Goal: Task Accomplishment & Management: Use online tool/utility

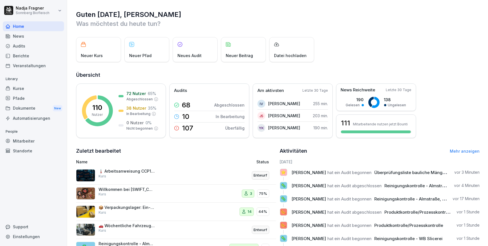
click at [24, 87] on div "Kurse" at bounding box center [33, 88] width 61 height 10
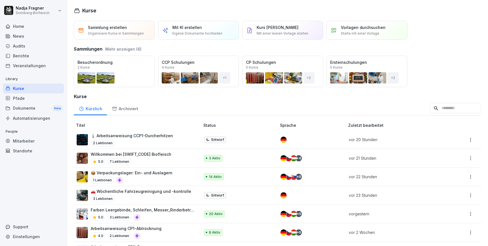
click at [0, 0] on div "Öffnen" at bounding box center [0, 0] width 0 height 0
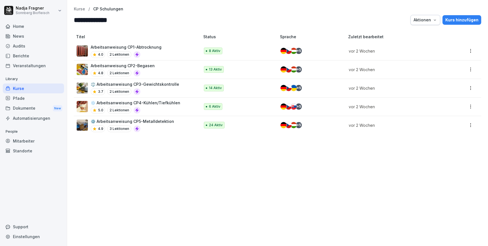
click at [145, 66] on p "Arbeitsanweisung CP2-Begasen" at bounding box center [123, 66] width 64 height 6
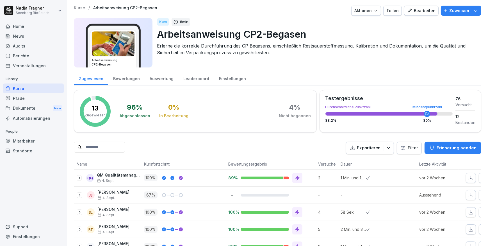
click at [414, 14] on button "Bearbeiten" at bounding box center [421, 11] width 35 height 10
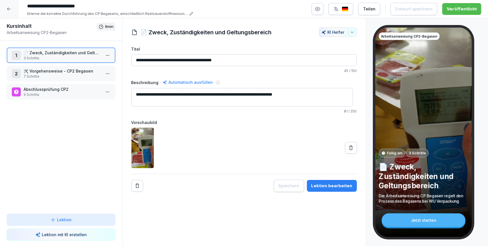
click at [61, 69] on p "🛠️ Vorgehensweise - CP2 Begasen" at bounding box center [62, 71] width 77 height 6
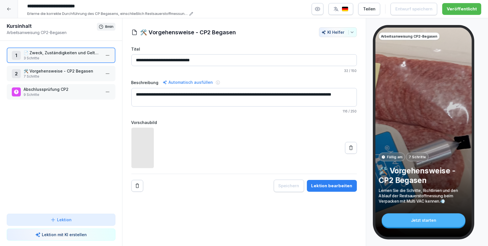
click at [61, 69] on p "🛠️ Vorgehensweise - CP2 Begasen" at bounding box center [62, 71] width 77 height 6
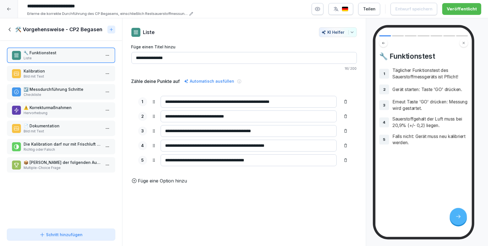
click at [61, 76] on p "Bild mit Text" at bounding box center [62, 76] width 77 height 5
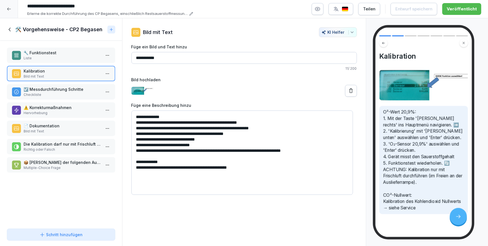
click at [61, 95] on p "Checkliste" at bounding box center [62, 94] width 77 height 5
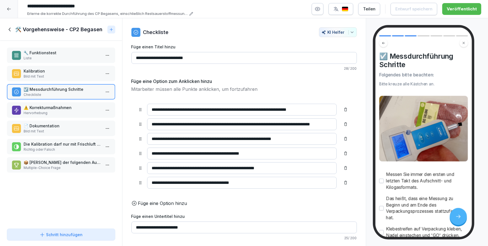
click at [62, 109] on p "⚠️ Korrekturmaßnahmen" at bounding box center [62, 107] width 77 height 6
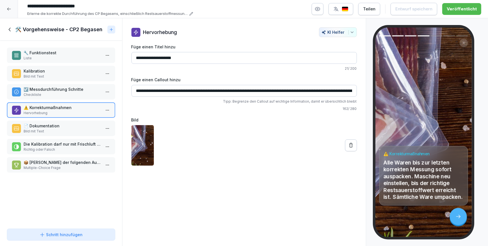
click at [58, 125] on p "📄 Dokumentation" at bounding box center [62, 126] width 77 height 6
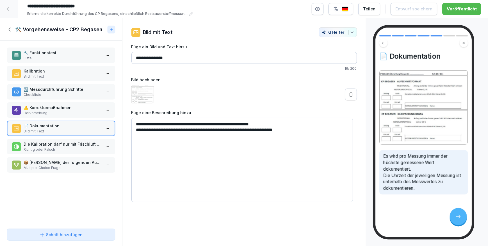
click at [71, 108] on p "⚠️ Korrekturmaßnahmen" at bounding box center [62, 107] width 77 height 6
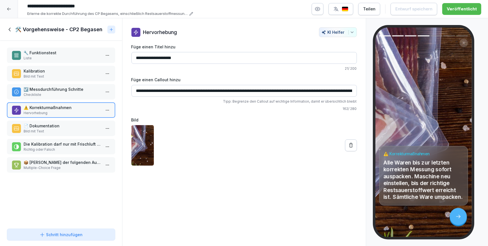
click at [72, 93] on p "Checkliste" at bounding box center [62, 94] width 77 height 5
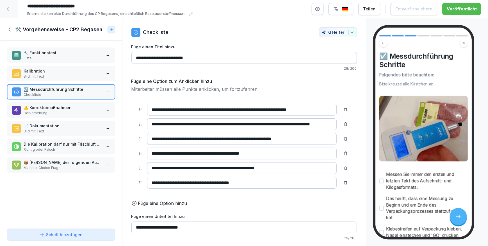
click at [54, 72] on p "Kalibration" at bounding box center [62, 71] width 77 height 6
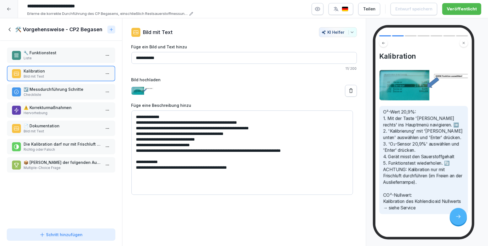
click at [56, 53] on p "🔧 Funktionstest" at bounding box center [62, 53] width 77 height 6
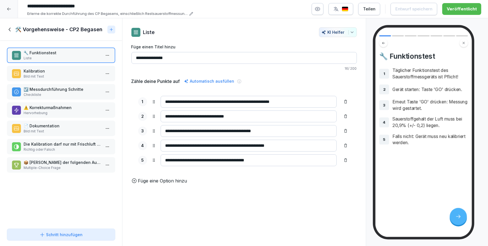
click at [7, 29] on icon at bounding box center [10, 29] width 6 height 6
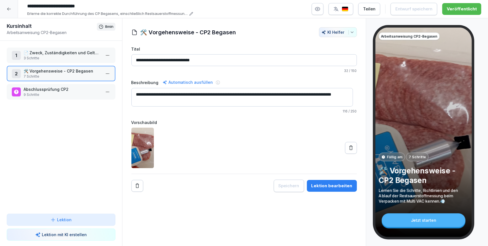
click at [8, 8] on icon at bounding box center [9, 9] width 4 height 4
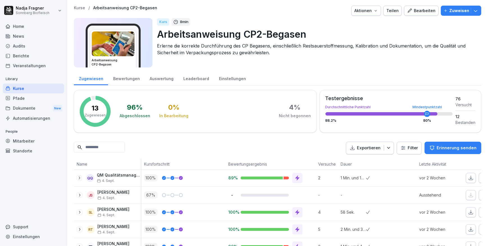
click at [76, 6] on p "Kurse" at bounding box center [79, 8] width 11 height 5
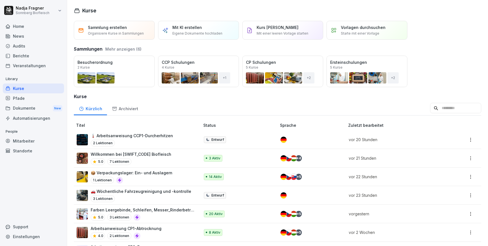
click at [0, 0] on div "Öffnen" at bounding box center [0, 0] width 0 height 0
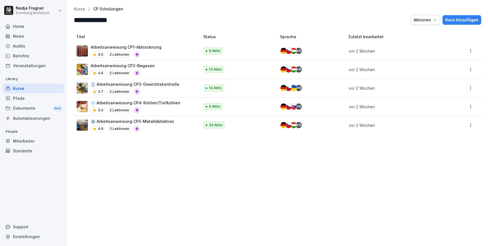
click at [140, 66] on p "Arbeitsanweisung CP2-Begasen" at bounding box center [123, 66] width 64 height 6
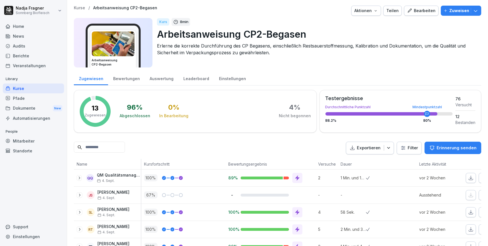
click at [425, 13] on div "Bearbeiten" at bounding box center [421, 11] width 28 height 6
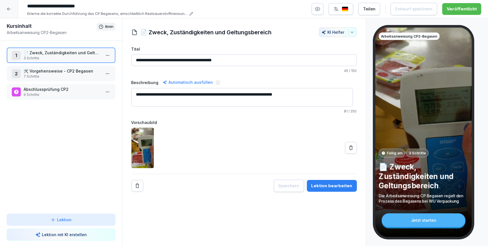
click at [69, 56] on p "3 Schritte" at bounding box center [62, 58] width 77 height 5
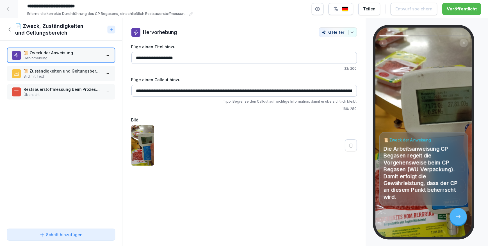
click at [8, 28] on icon at bounding box center [10, 29] width 6 height 6
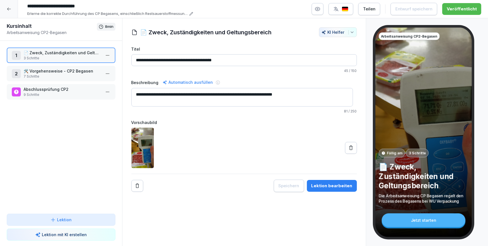
click at [72, 75] on p "7 Schritte" at bounding box center [62, 76] width 77 height 5
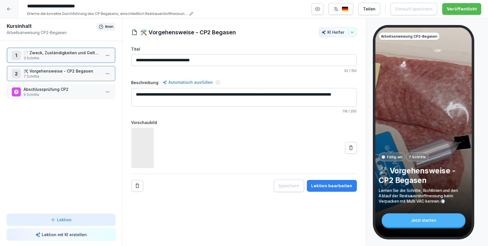
click at [72, 75] on p "7 Schritte" at bounding box center [62, 76] width 77 height 5
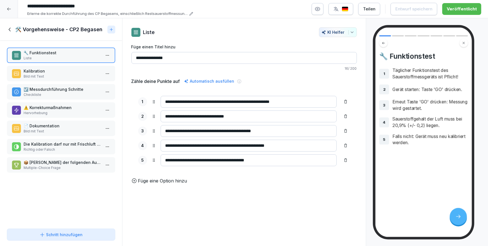
click at [53, 71] on p "Kalibration" at bounding box center [62, 71] width 77 height 6
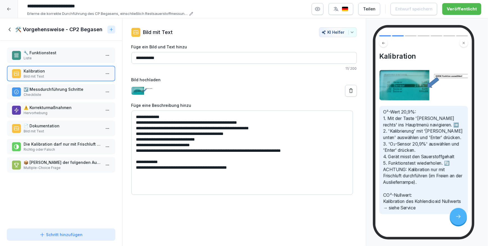
click at [51, 88] on p "☑️ Messdurchführung Schritte" at bounding box center [62, 89] width 77 height 6
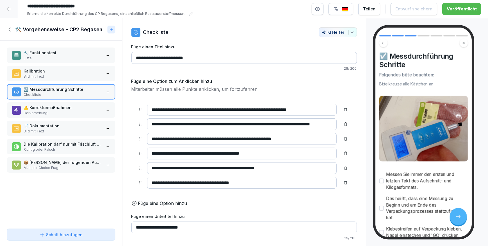
click at [61, 109] on p "⚠️ Korrekturmaßnahmen" at bounding box center [62, 107] width 77 height 6
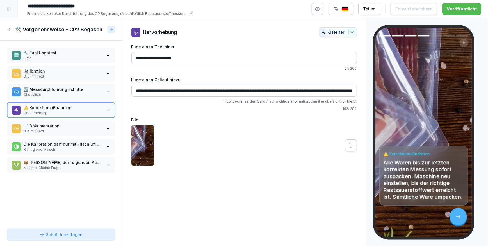
click at [64, 123] on p "📄 Dokumentation" at bounding box center [62, 126] width 77 height 6
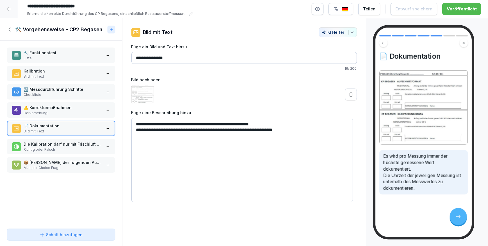
click at [12, 8] on div at bounding box center [9, 9] width 18 height 18
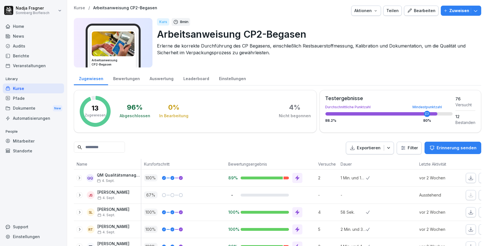
click at [378, 12] on button "Aktionen" at bounding box center [366, 11] width 30 height 10
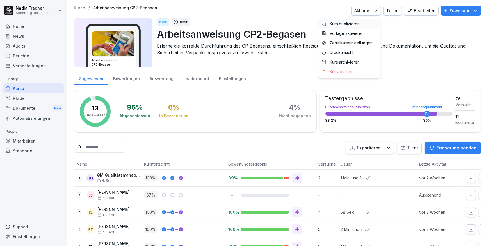
click at [354, 23] on p "Kurs duplizieren" at bounding box center [345, 23] width 30 height 5
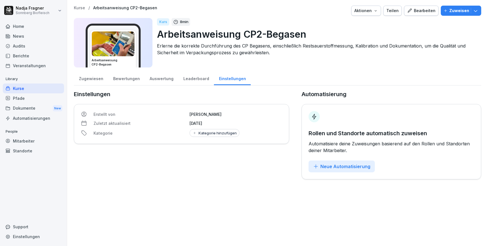
click at [28, 88] on div "Kurse" at bounding box center [33, 88] width 61 height 10
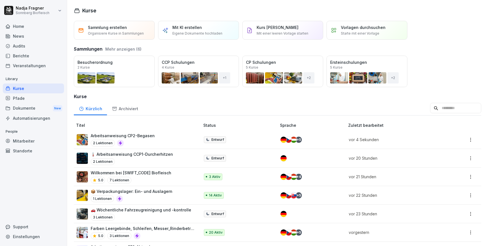
click at [134, 134] on p "Arbeitsanweisung CP2-Begasen" at bounding box center [123, 136] width 64 height 6
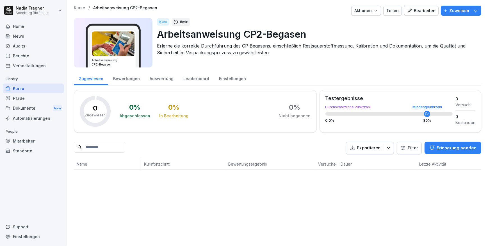
click at [419, 10] on div "Bearbeiten" at bounding box center [421, 11] width 28 height 6
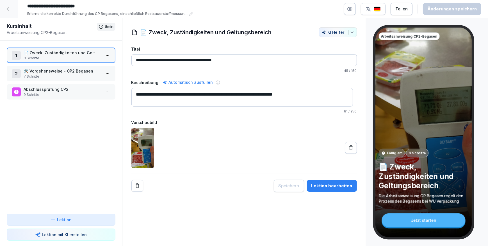
click at [90, 4] on input "**********" at bounding box center [109, 6] width 168 height 10
click at [111, 4] on input "**********" at bounding box center [109, 6] width 168 height 10
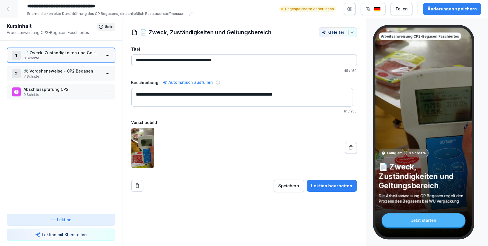
type input "**********"
click at [147, 13] on p "Erlerne die korrekte Durchführung des CP Begasens, einschließlich Restsauerstof…" at bounding box center [107, 14] width 160 height 6
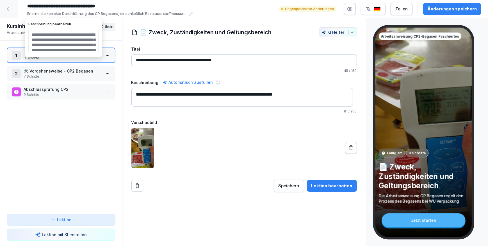
click at [49, 44] on textarea "**********" at bounding box center [63, 41] width 70 height 24
type textarea "**********"
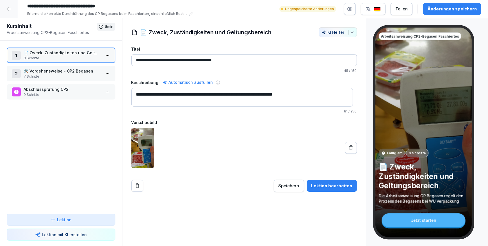
click at [451, 11] on div "Änderungen speichern" at bounding box center [451, 9] width 49 height 6
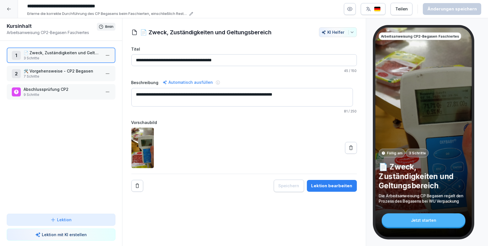
click at [316, 95] on textarea "**********" at bounding box center [242, 97] width 222 height 19
drag, startPoint x: 316, startPoint y: 94, endPoint x: 282, endPoint y: 94, distance: 34.0
click at [282, 94] on textarea "**********" at bounding box center [242, 97] width 222 height 19
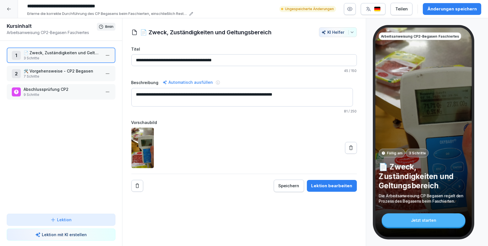
type textarea "**********"
click at [62, 52] on p "📄 Zweck, Zuständigkeiten und Geltungsbereich" at bounding box center [62, 53] width 77 height 6
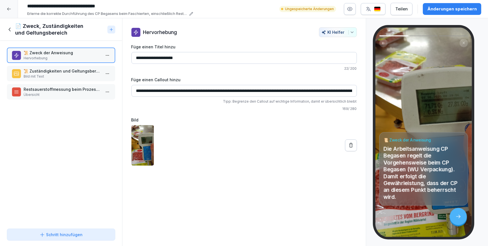
click at [313, 89] on input "**********" at bounding box center [243, 91] width 225 height 12
click at [300, 90] on input "**********" at bounding box center [243, 91] width 225 height 12
drag, startPoint x: 298, startPoint y: 90, endPoint x: 330, endPoint y: 90, distance: 32.0
click at [330, 90] on input "**********" at bounding box center [243, 91] width 225 height 12
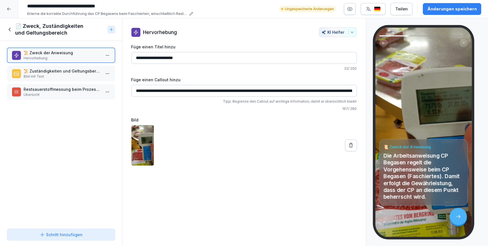
type input "**********"
click at [58, 84] on div "Restsauerstoffmessung beim Prozess Verpacken Multi VAC Übersicht" at bounding box center [61, 91] width 109 height 15
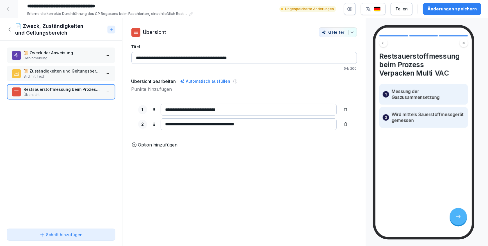
click at [72, 75] on p "Bild mit Text" at bounding box center [62, 76] width 77 height 5
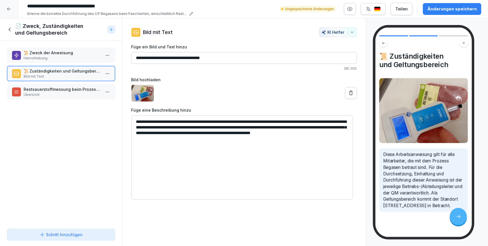
click at [348, 95] on icon at bounding box center [351, 93] width 6 height 6
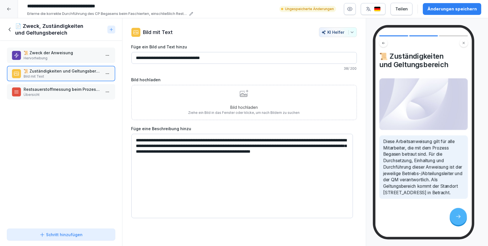
click at [205, 91] on div "Bild hochladen Ziehe ein Bild in das Fenster oder klicke, um nach Bildern zu su…" at bounding box center [243, 103] width 111 height 26
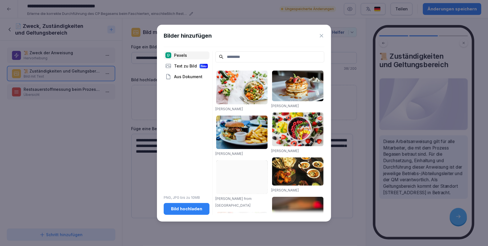
click at [176, 208] on div "Bild hochladen" at bounding box center [186, 209] width 37 height 6
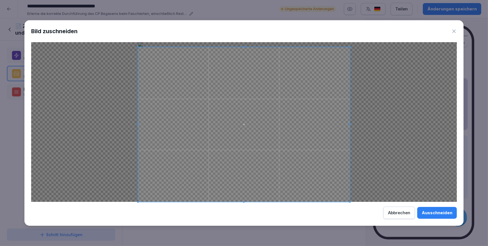
click at [243, 46] on span at bounding box center [243, 46] width 1 height 1
click at [435, 216] on button "Ausschneiden" at bounding box center [437, 213] width 40 height 12
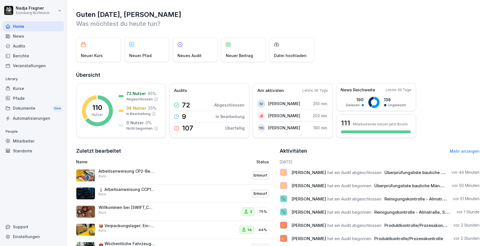
click at [21, 88] on div "Kurse" at bounding box center [33, 88] width 61 height 10
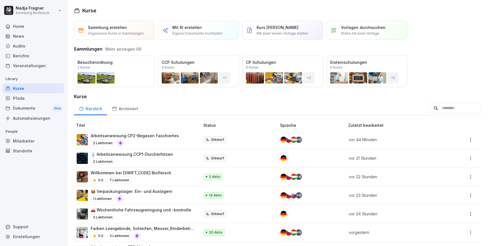
click at [0, 0] on div "Öffnen" at bounding box center [0, 0] width 0 height 0
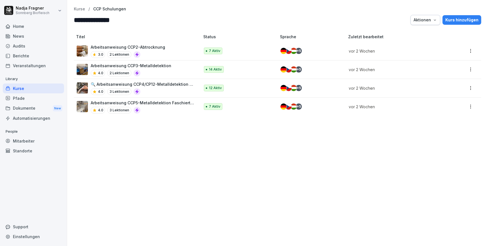
click at [156, 101] on p "Arbeitsanweisung CCP5-Metalldetektion Faschiertes" at bounding box center [143, 103] width 104 height 6
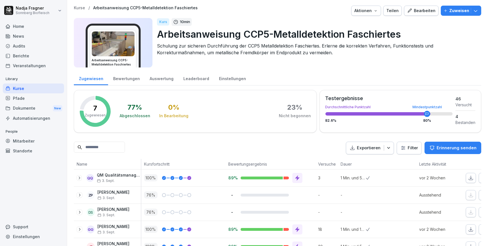
click at [432, 25] on div "Kurs 10 min" at bounding box center [317, 22] width 320 height 8
click at [420, 10] on div "Bearbeiten" at bounding box center [421, 11] width 28 height 6
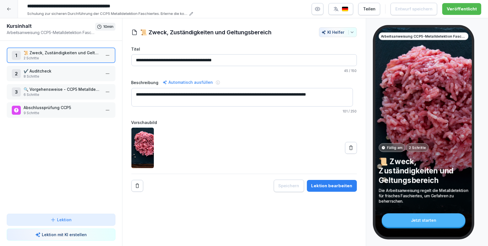
click at [54, 69] on p "✔️ Auditcheck" at bounding box center [62, 71] width 77 height 6
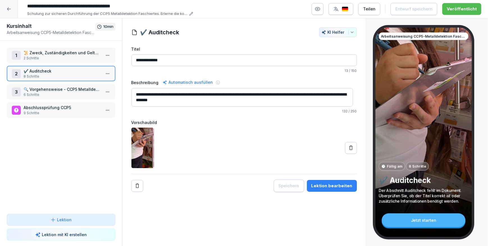
click at [60, 89] on p "🔍 Vorgehensweise - CCP5 Metalldetektion Faschiertes" at bounding box center [62, 89] width 77 height 6
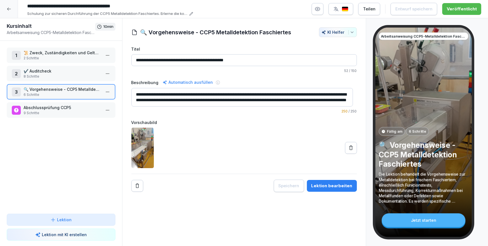
click at [63, 52] on p "📜 Zweck, Zuständigkeiten und Geltungsbereich" at bounding box center [62, 53] width 77 height 6
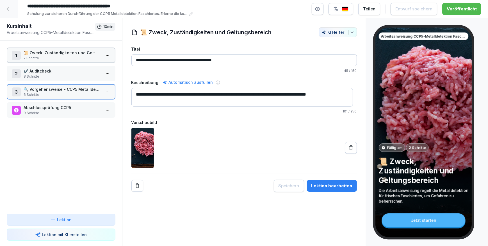
click at [63, 52] on p "📜 Zweck, Zuständigkeiten und Geltungsbereich" at bounding box center [62, 53] width 77 height 6
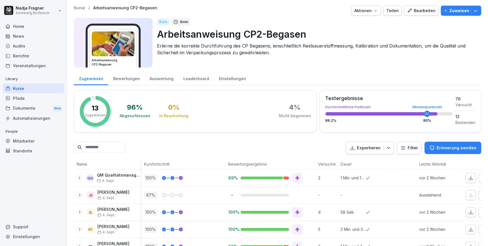
click at [129, 45] on img at bounding box center [113, 43] width 43 height 25
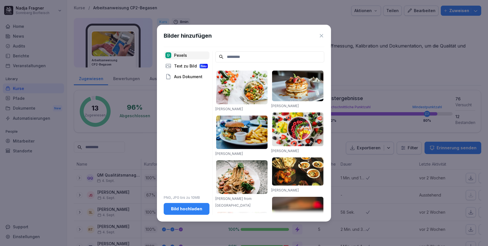
click at [197, 208] on div "Bild hochladen" at bounding box center [186, 209] width 37 height 6
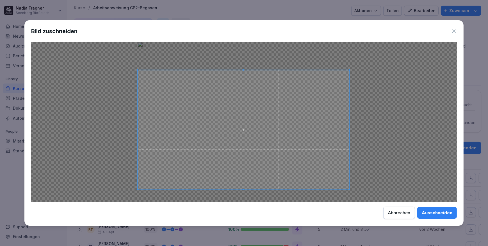
click at [295, 163] on span at bounding box center [244, 129] width 212 height 119
click at [140, 187] on span at bounding box center [139, 187] width 1 height 1
click at [441, 213] on div "Ausschneiden" at bounding box center [437, 212] width 31 height 6
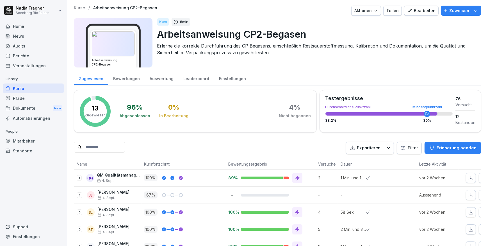
click at [78, 7] on p "Kurse" at bounding box center [79, 8] width 11 height 5
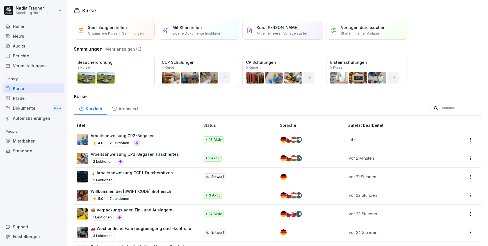
click at [0, 0] on div "Öffnen" at bounding box center [0, 0] width 0 height 0
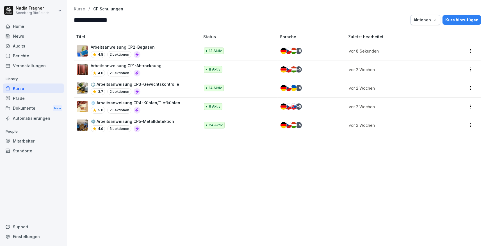
click at [455, 20] on div "Kurs hinzufügen" at bounding box center [461, 20] width 33 height 6
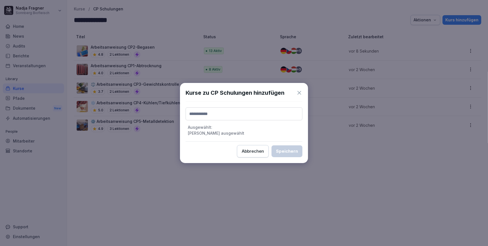
click at [227, 112] on input at bounding box center [244, 113] width 117 height 13
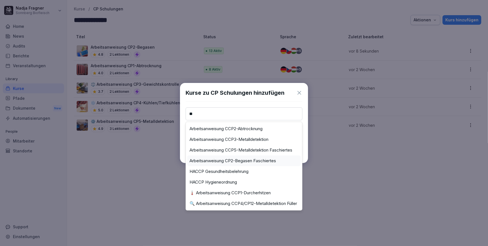
type input "**"
click at [260, 158] on label "Arbeitsanweisung CP2-Begasen Faschiertes" at bounding box center [233, 160] width 86 height 5
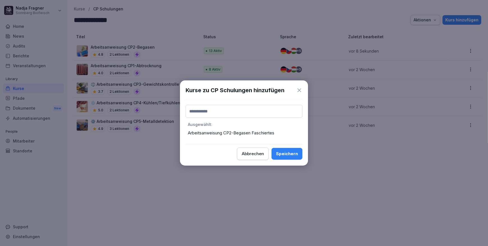
click at [289, 154] on div "Speichern" at bounding box center [287, 153] width 22 height 6
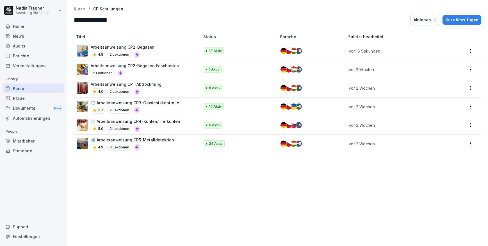
click at [79, 8] on p "Kurse" at bounding box center [79, 9] width 11 height 5
